Goal: Information Seeking & Learning: Learn about a topic

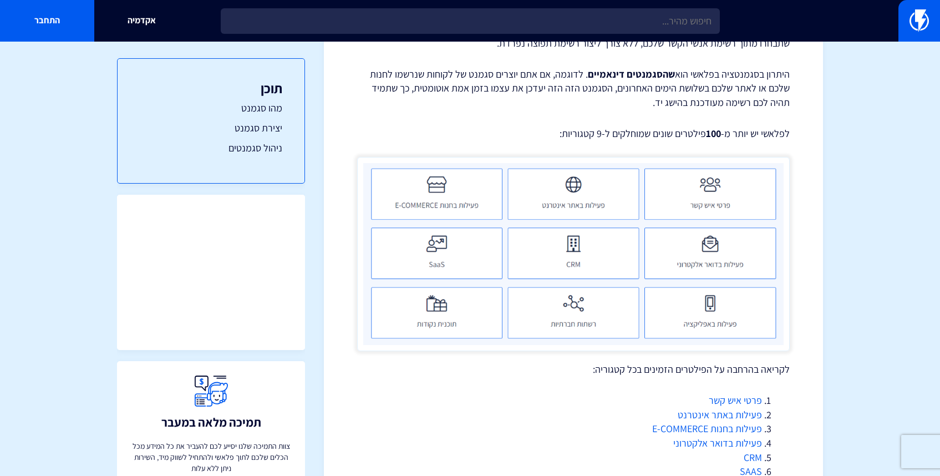
scroll to position [325, 0]
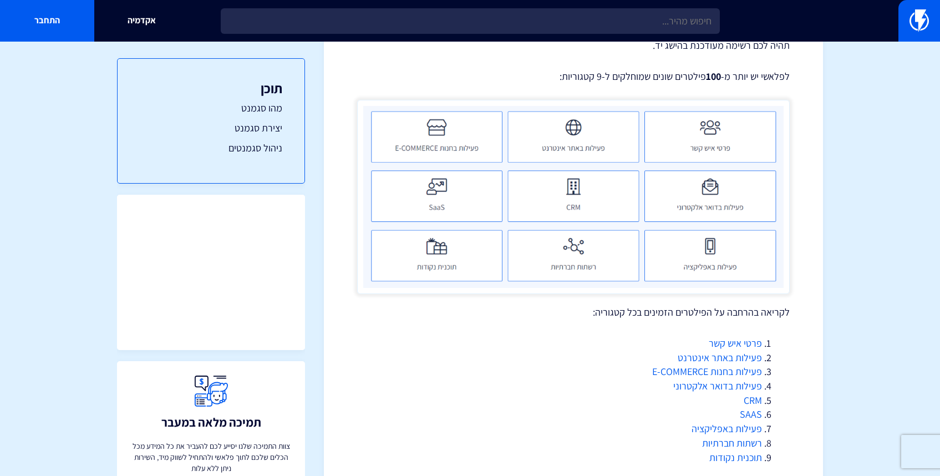
click at [735, 346] on link "פרטי איש קשר" at bounding box center [735, 343] width 53 height 13
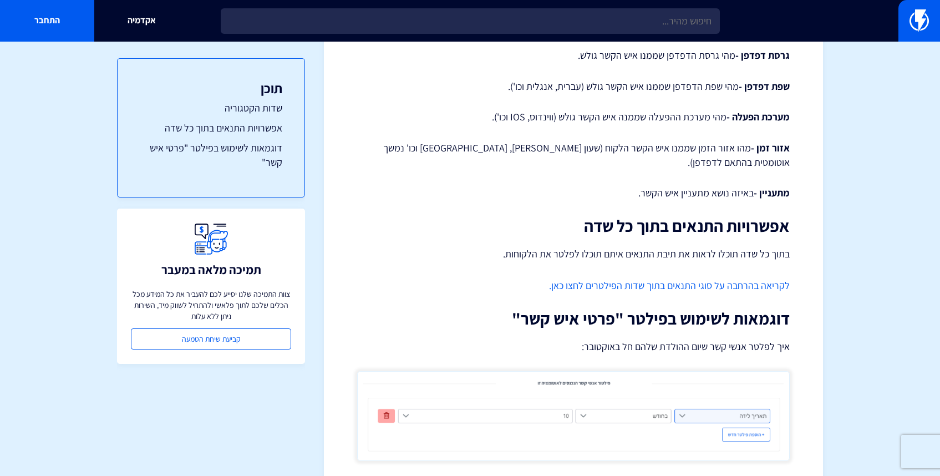
scroll to position [1634, 0]
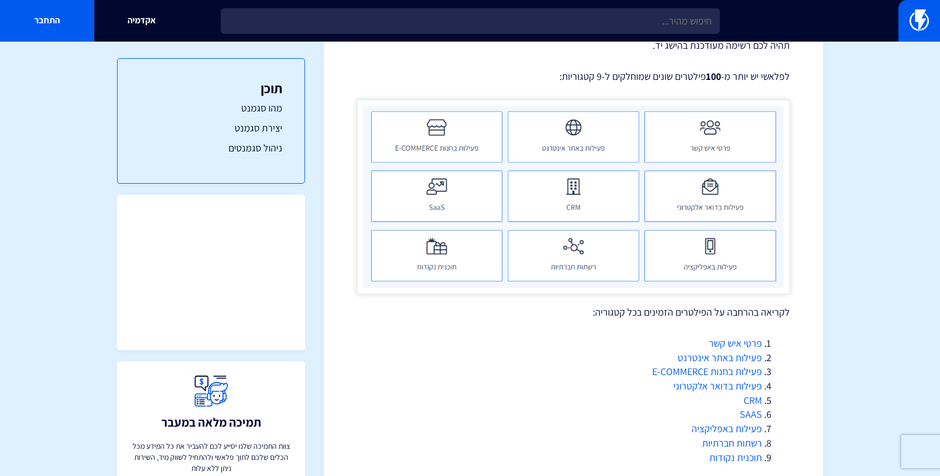
click at [727, 355] on link "פעילות באתר אינטרנט" at bounding box center [720, 357] width 84 height 13
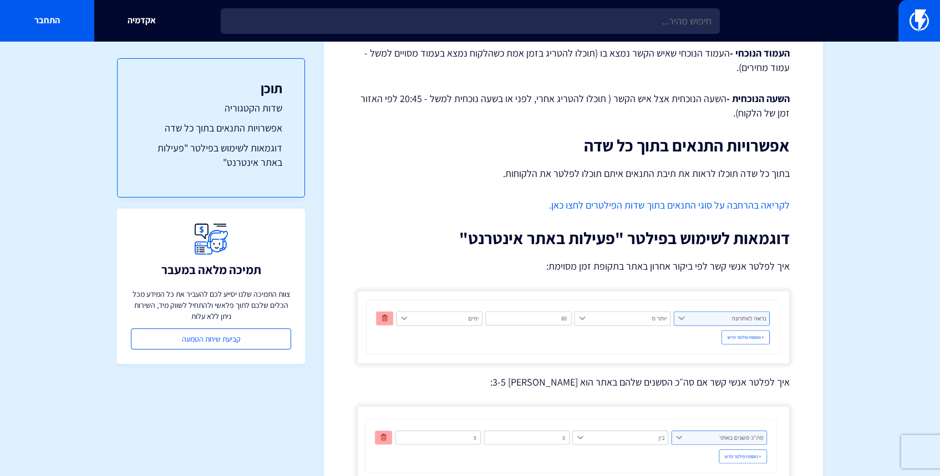
scroll to position [891, 0]
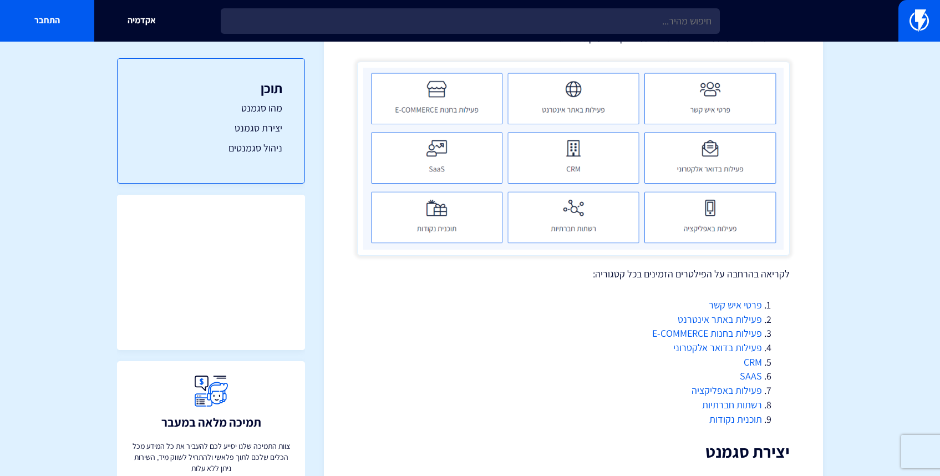
scroll to position [371, 0]
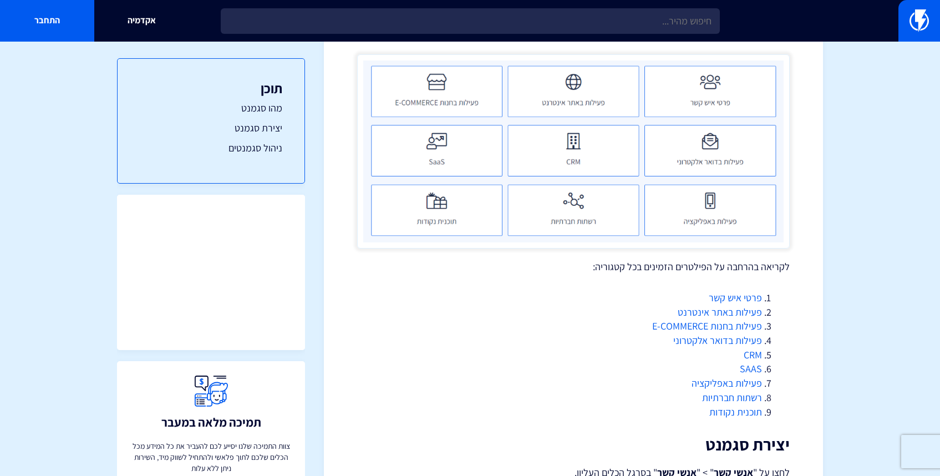
click at [725, 341] on link "פעילות בדואר אלקטרוני" at bounding box center [718, 340] width 89 height 13
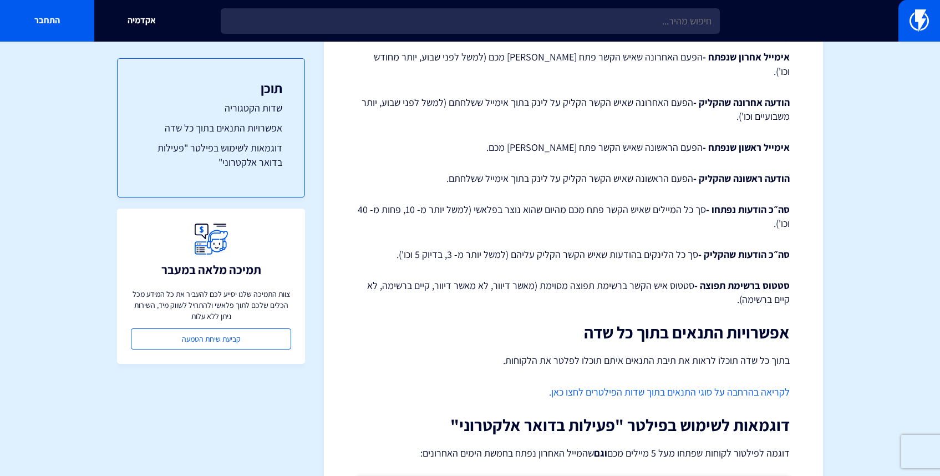
scroll to position [186, 0]
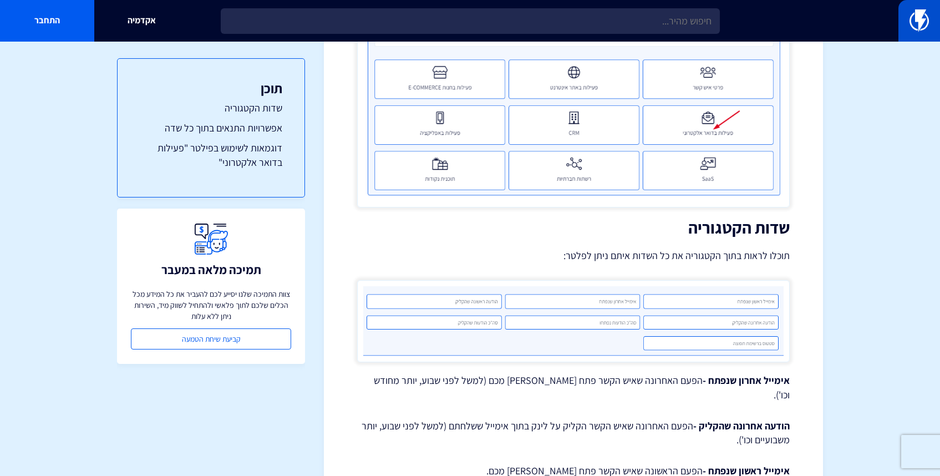
click at [919, 32] on link at bounding box center [920, 21] width 42 height 42
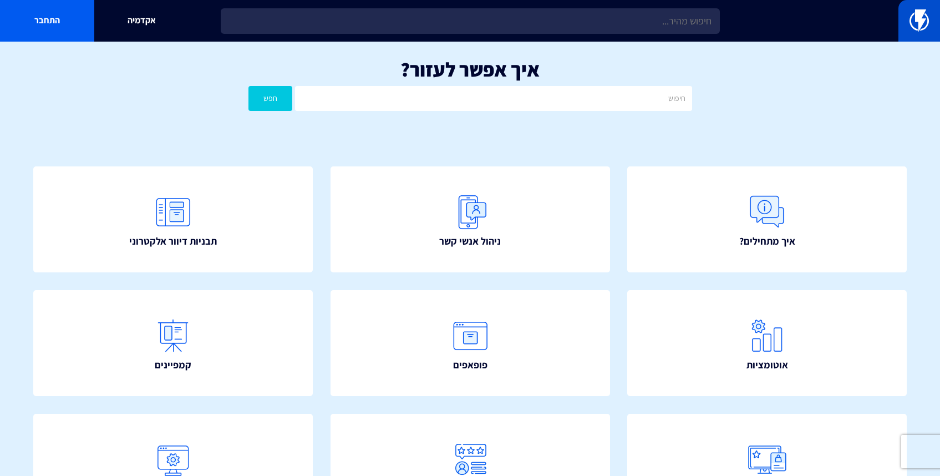
click at [902, 19] on link at bounding box center [920, 21] width 42 height 42
